Goal: Navigation & Orientation: Find specific page/section

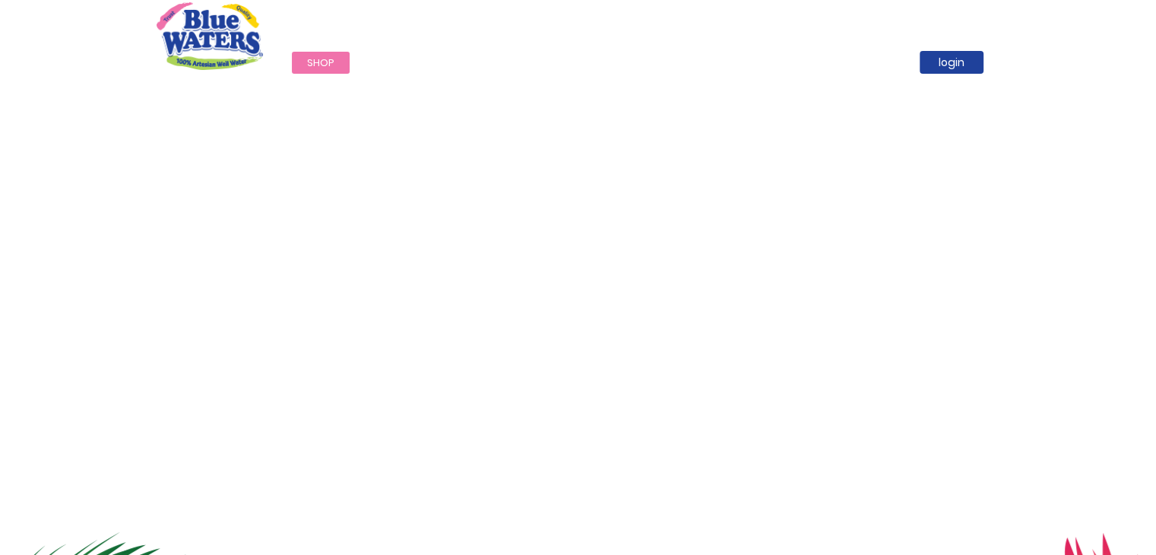
click at [572, 5] on div "Call Now : [PHONE_NUMBER]" at bounding box center [643, 27] width 715 height 52
click at [576, 14] on div "Call Now : [PHONE_NUMBER]" at bounding box center [643, 27] width 715 height 52
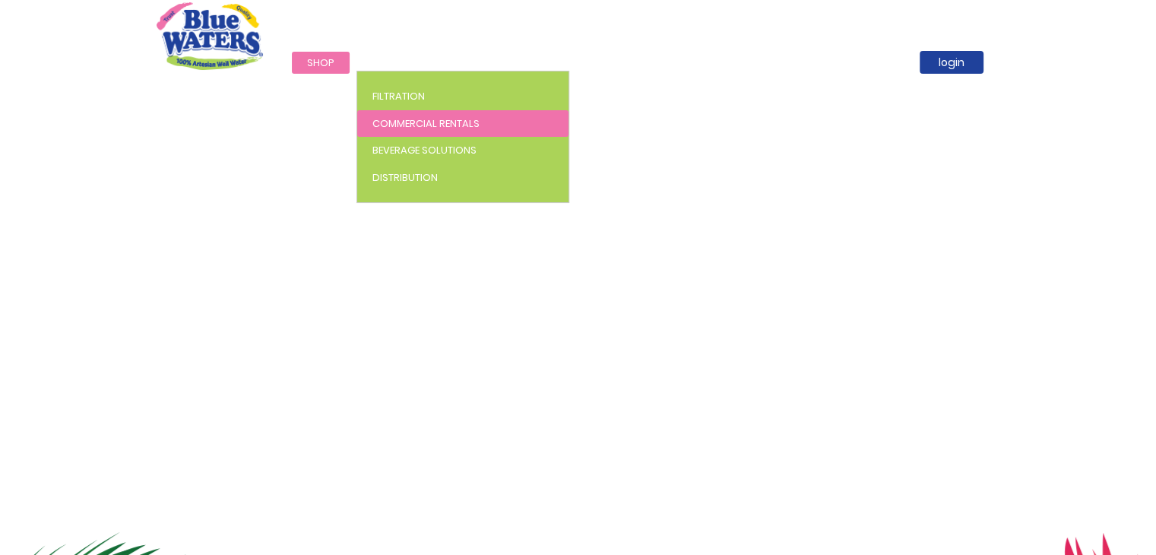
click at [404, 124] on span "Commercial Rentals" at bounding box center [426, 123] width 107 height 14
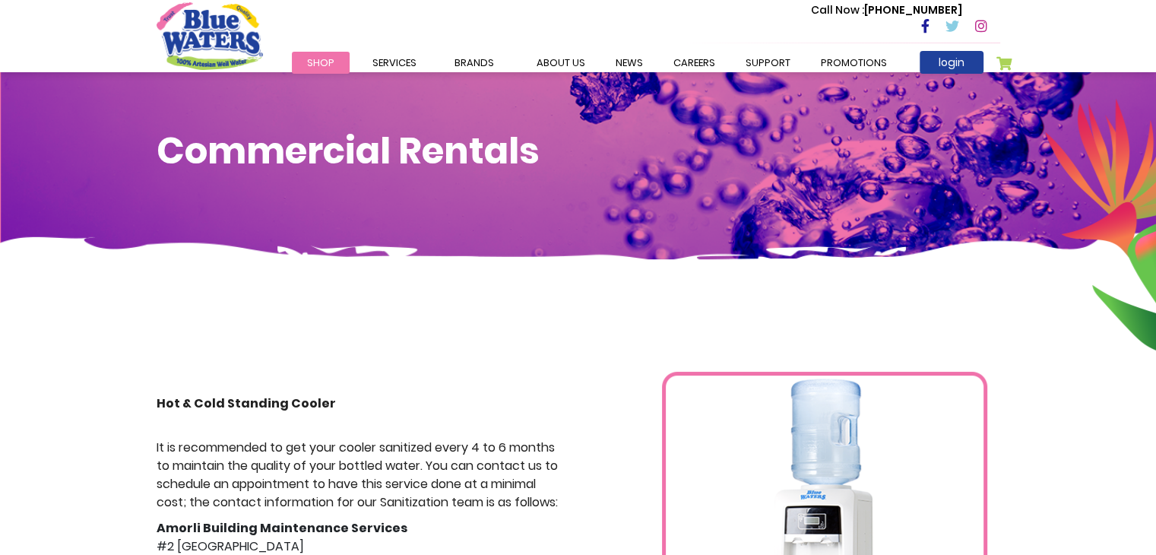
scroll to position [12, 0]
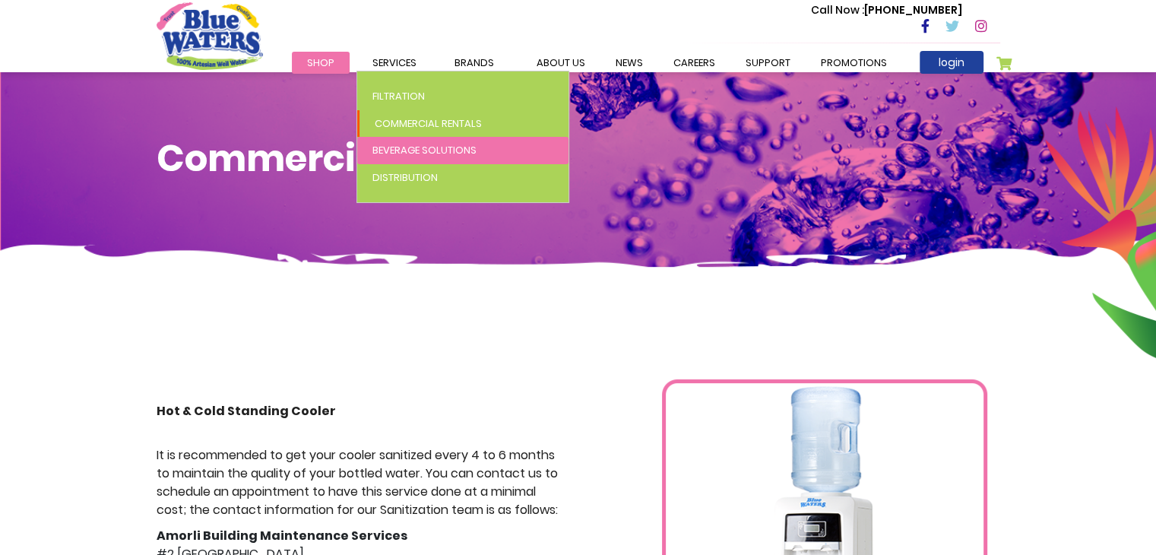
click at [398, 137] on link "Beverage Solutions" at bounding box center [462, 150] width 211 height 27
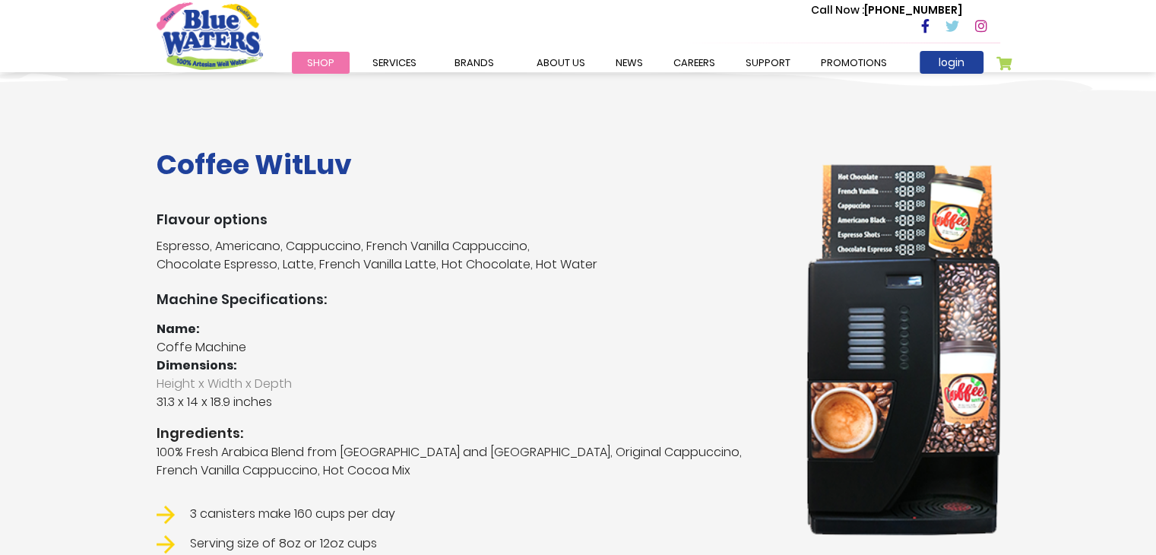
scroll to position [201, 0]
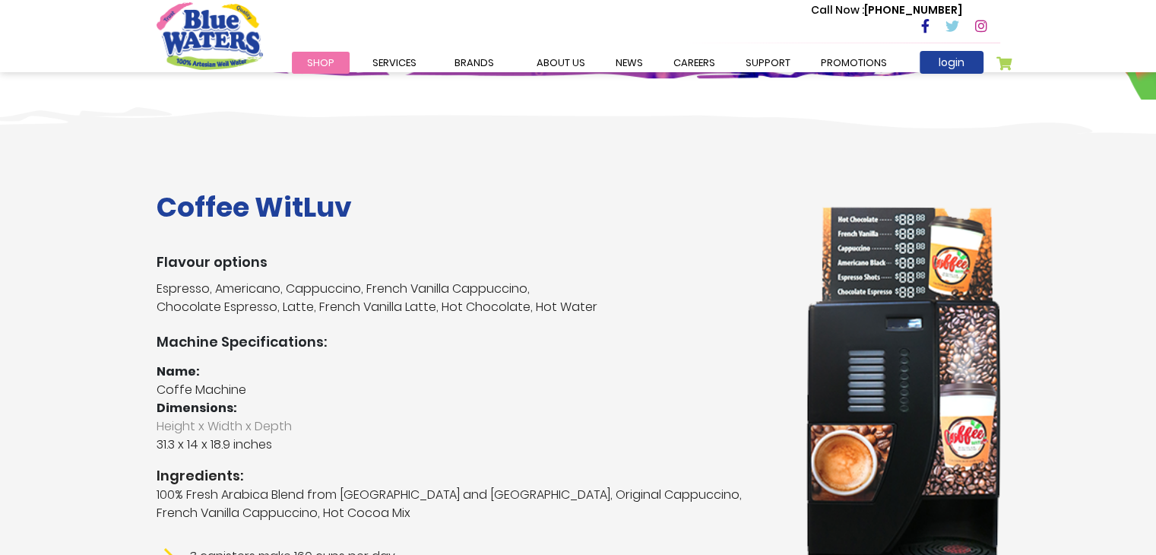
click at [535, 52] on div "Call Now : (868) 640-8824" at bounding box center [643, 27] width 715 height 52
click at [581, 58] on link "about us" at bounding box center [561, 63] width 79 height 22
